Goal: Task Accomplishment & Management: Use online tool/utility

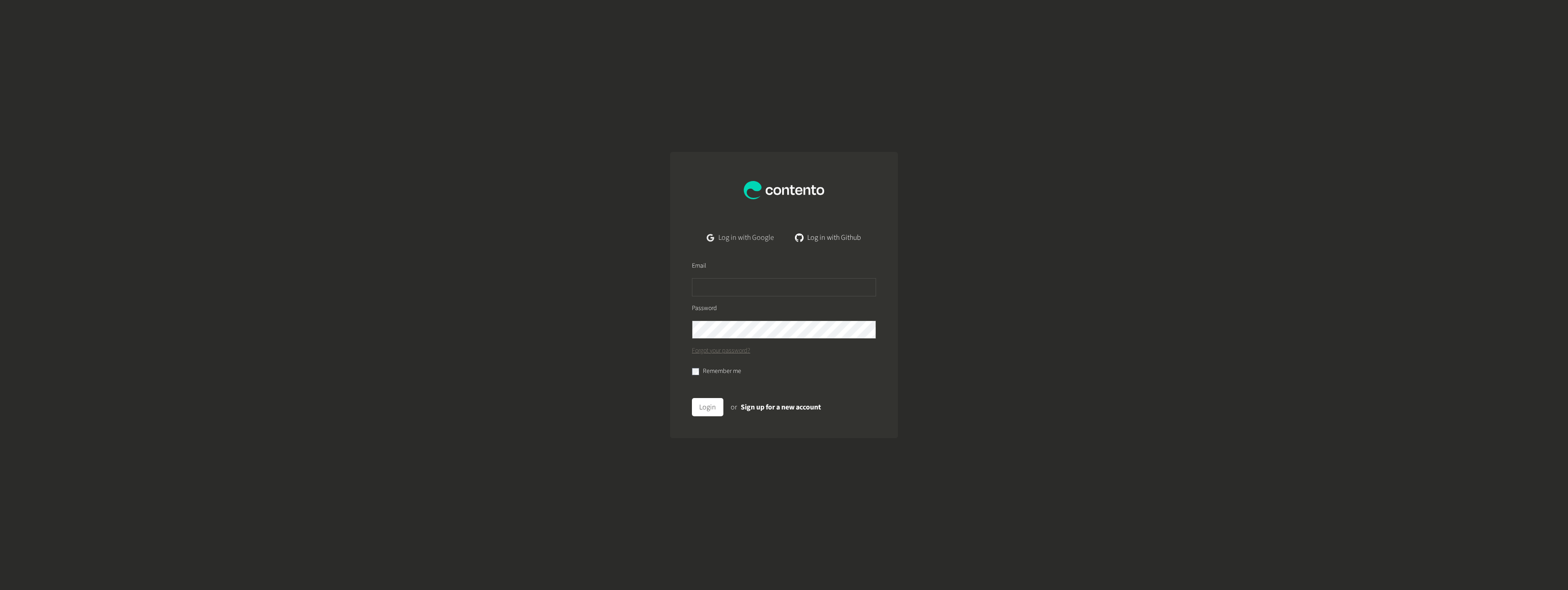
click at [749, 233] on link "Log in with Google" at bounding box center [740, 237] width 82 height 18
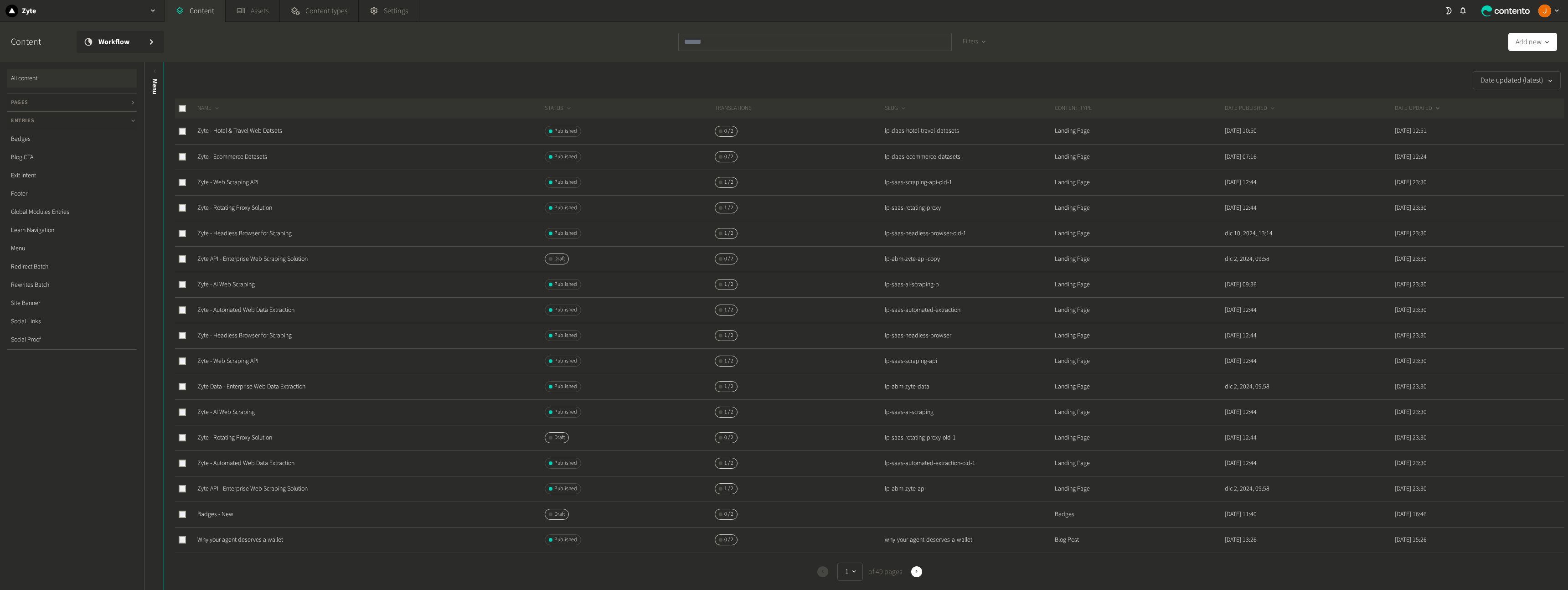
click at [253, 10] on link "Assets" at bounding box center [253, 11] width 54 height 22
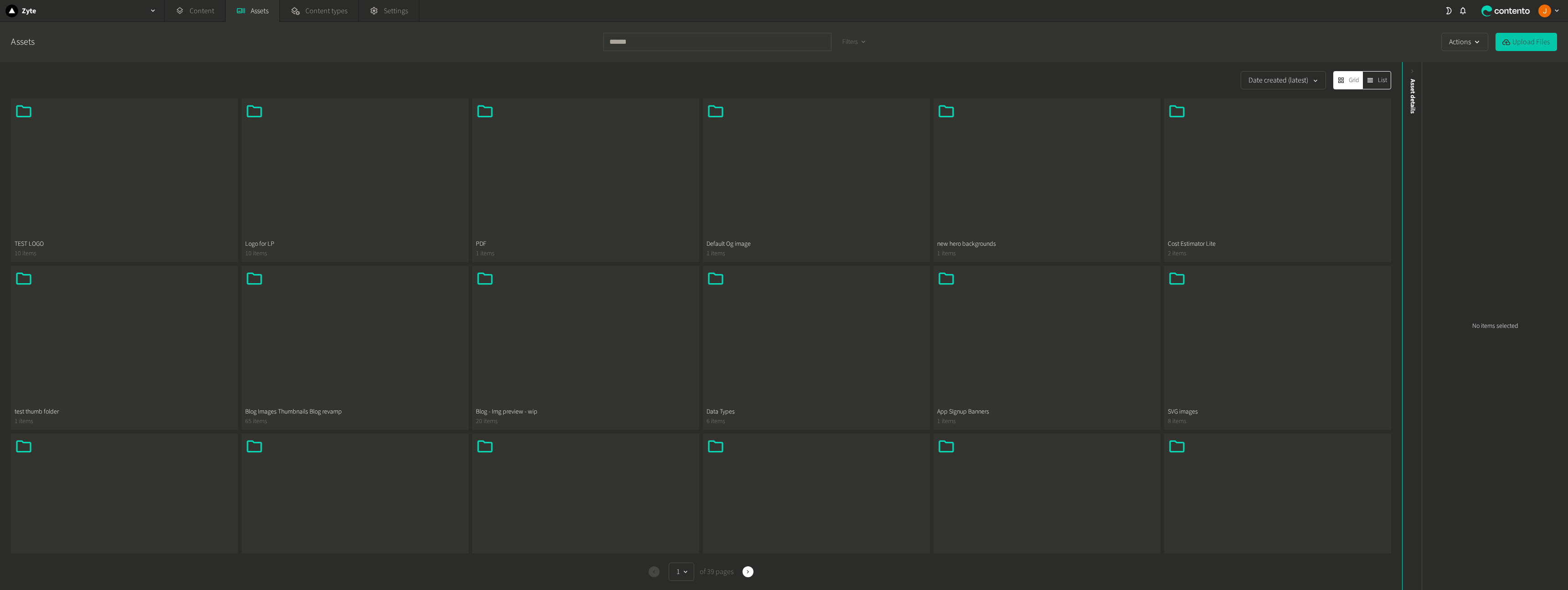
click at [1514, 44] on button "Upload Files" at bounding box center [1526, 42] width 61 height 18
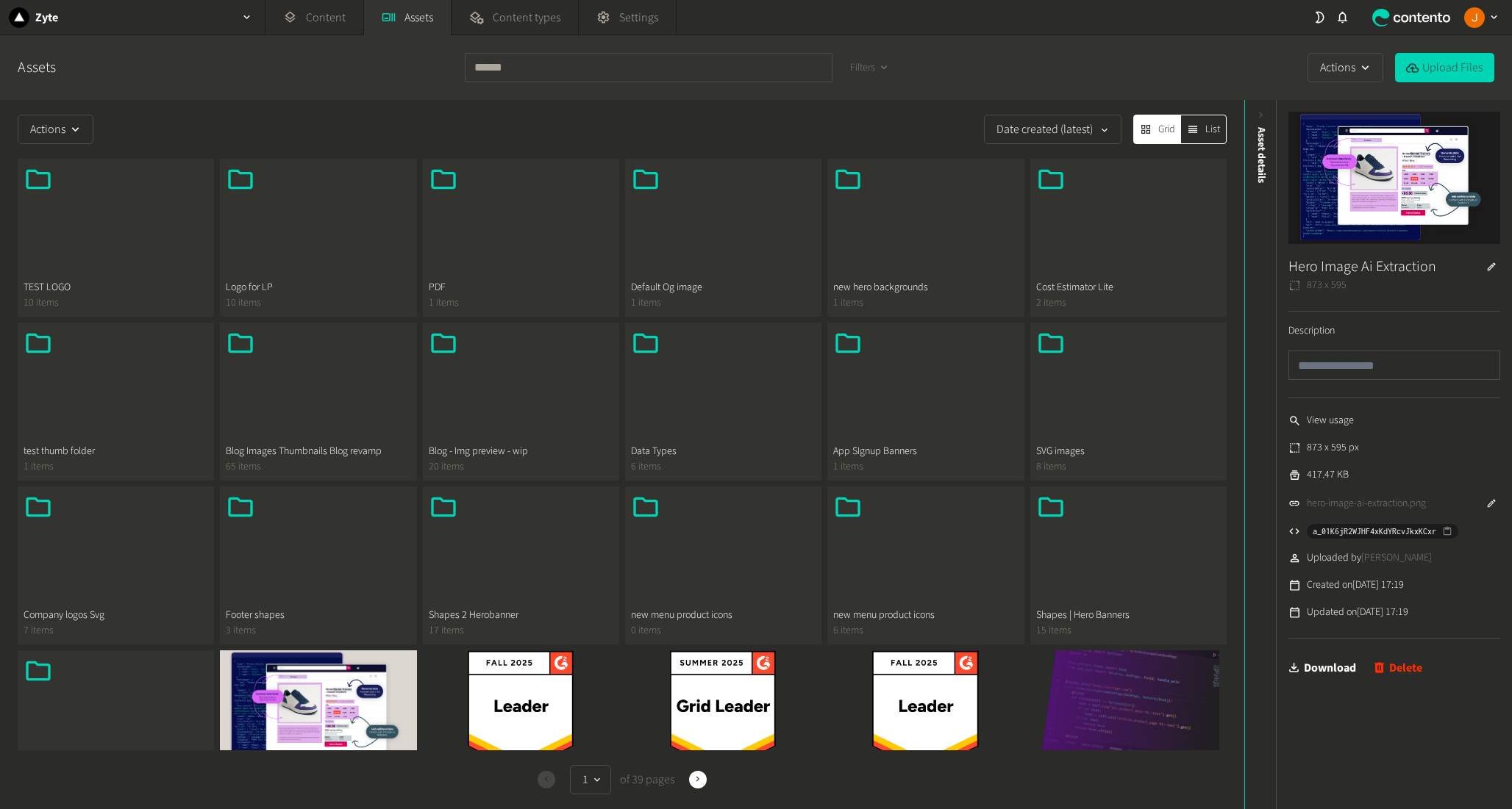
click at [1489, 502] on icon "button" at bounding box center [1490, 504] width 10 height 10
drag, startPoint x: 1459, startPoint y: 512, endPoint x: 1197, endPoint y: 512, distance: 262.0
click at [1197, 512] on div "Actions Date created (latest) Grid List TEST LOGO 10 items Logo for LP 10 items…" at bounding box center [756, 455] width 1512 height 710
click at [1453, 450] on li "873 x 595 px" at bounding box center [1394, 449] width 212 height 16
